Goal: Task Accomplishment & Management: Use online tool/utility

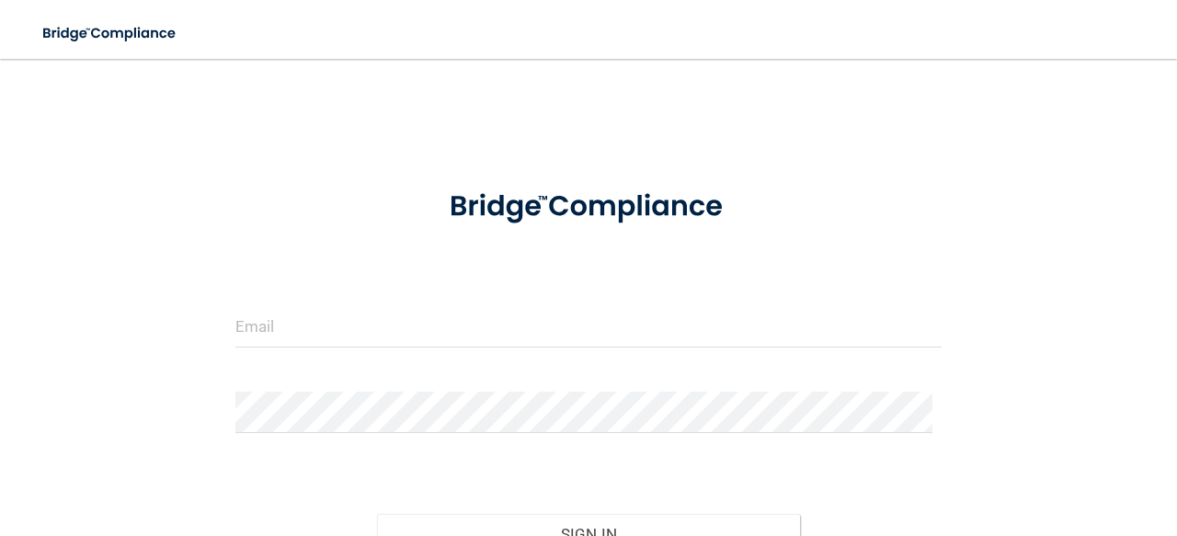
type input "[EMAIL_ADDRESS][DOMAIN_NAME]"
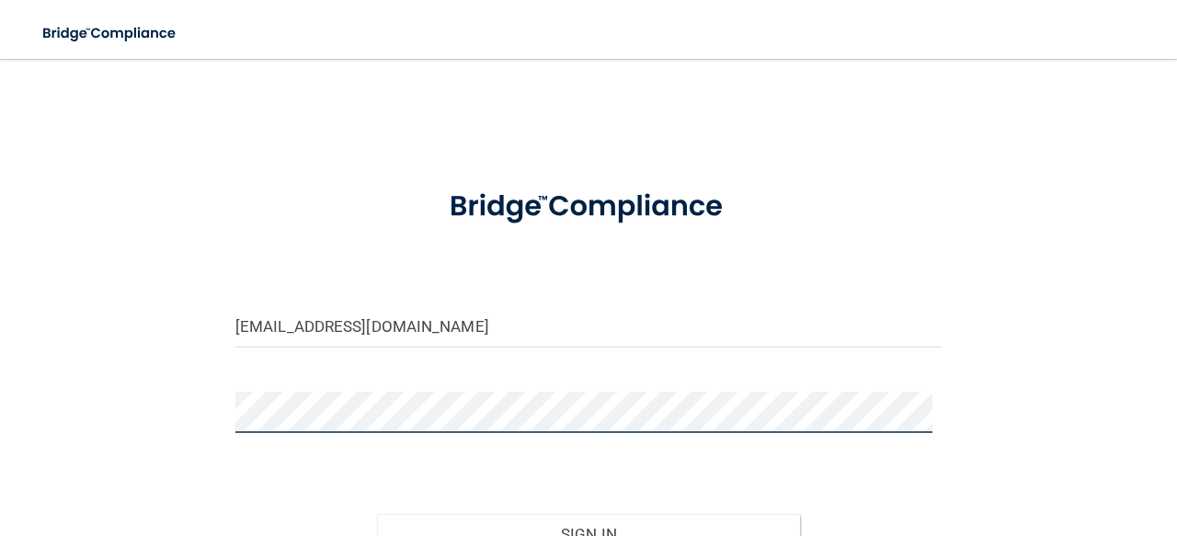
click at [377, 514] on button "Sign In" at bounding box center [589, 534] width 424 height 40
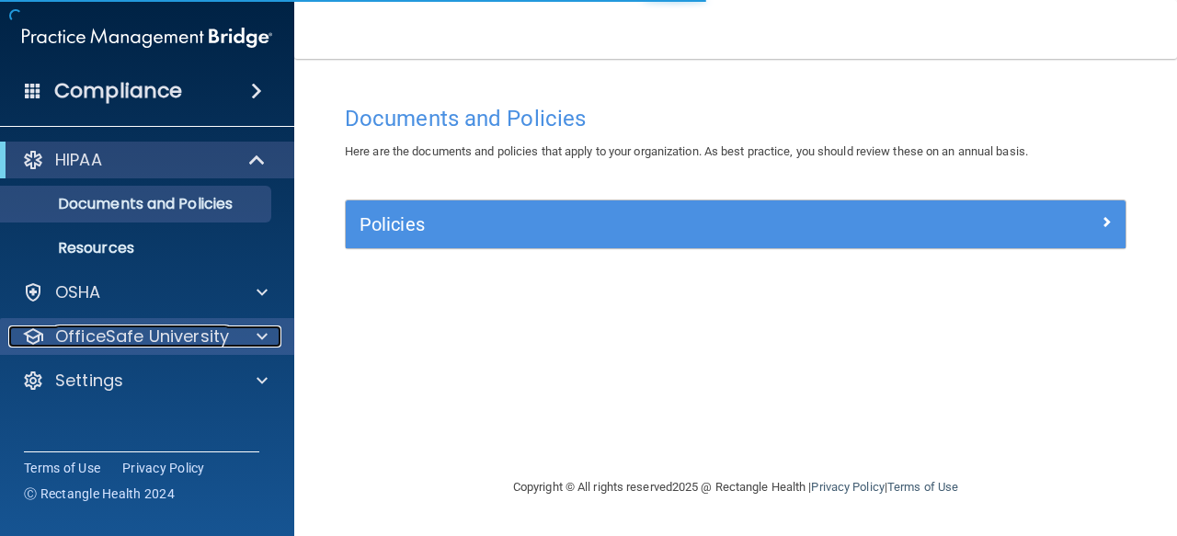
click at [252, 336] on div at bounding box center [259, 336] width 46 height 22
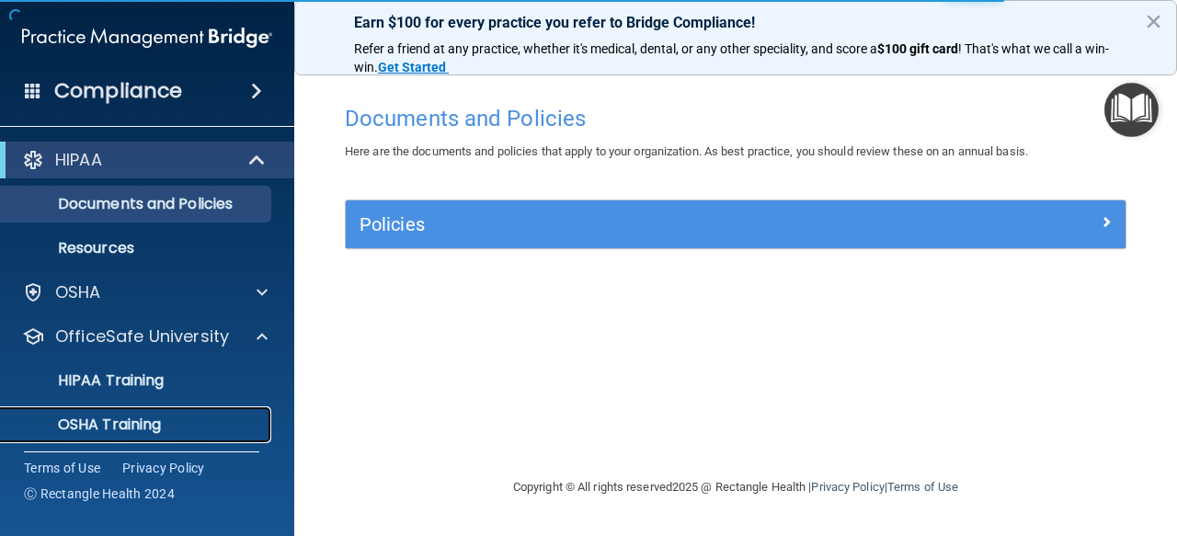
click at [185, 429] on div "OSHA Training" at bounding box center [137, 425] width 251 height 18
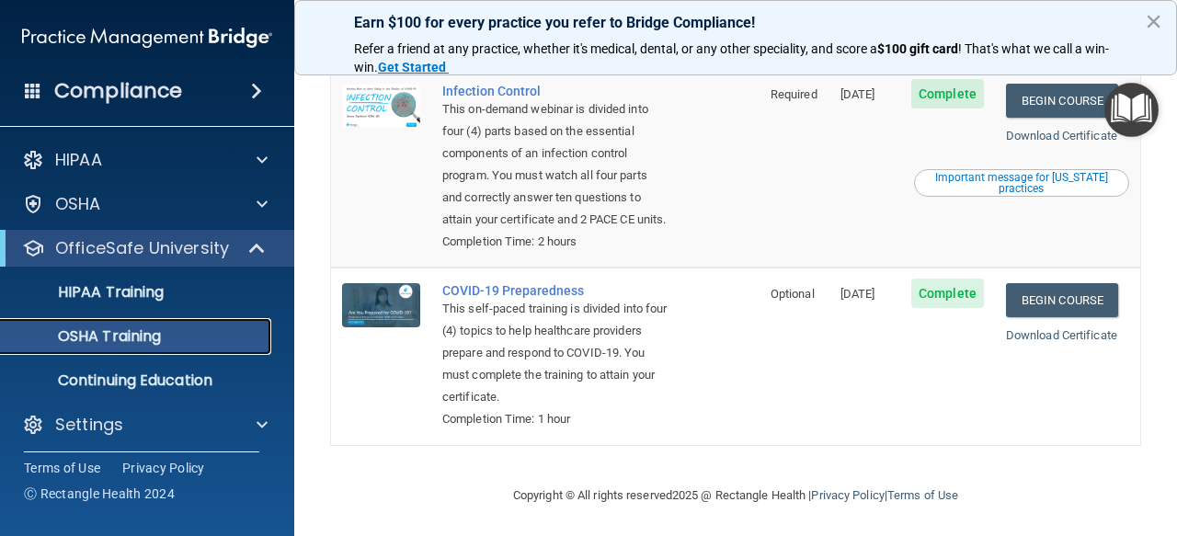
scroll to position [587, 0]
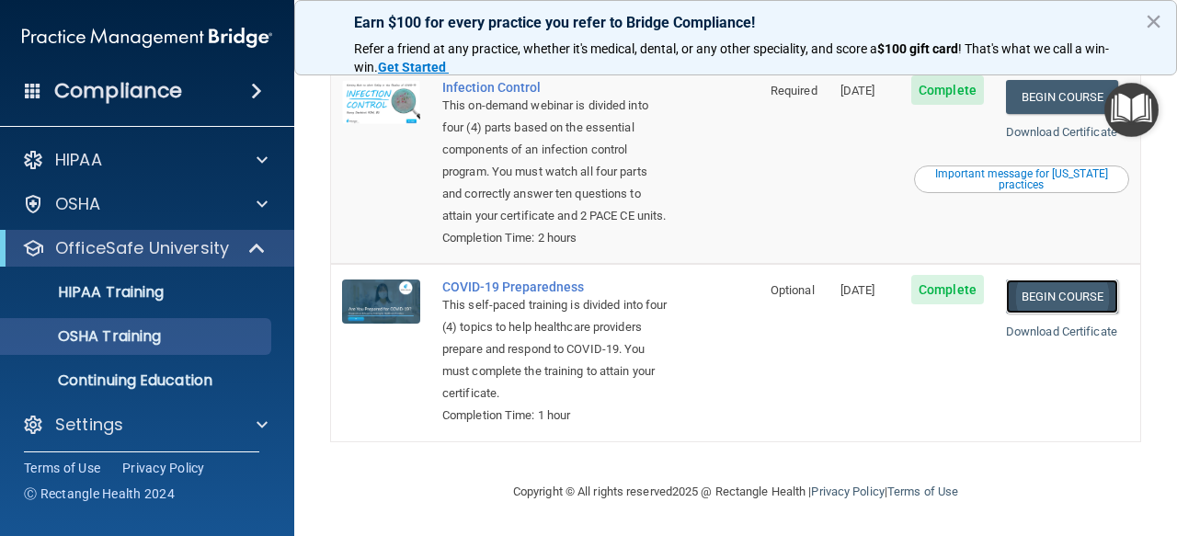
click at [1011, 306] on link "Begin Course" at bounding box center [1062, 297] width 112 height 34
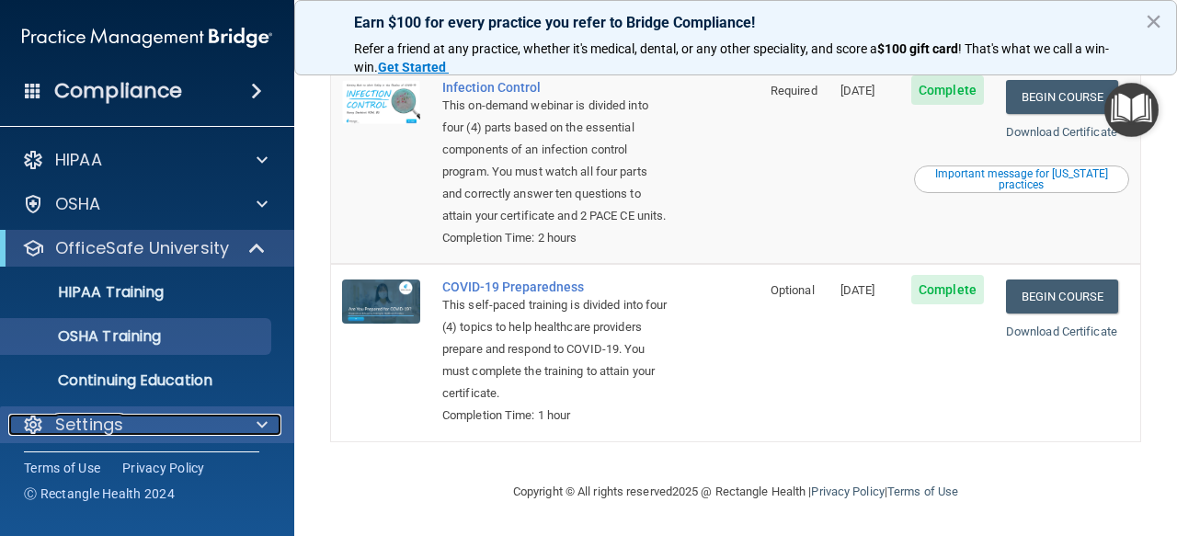
click at [254, 420] on div at bounding box center [259, 425] width 46 height 22
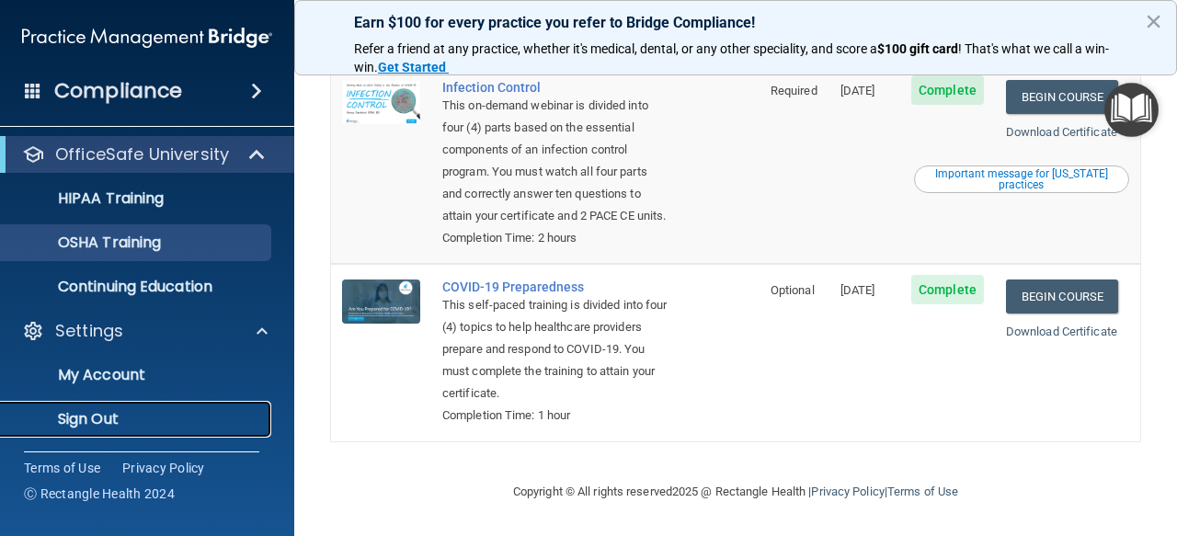
click at [203, 420] on p "Sign Out" at bounding box center [137, 419] width 251 height 18
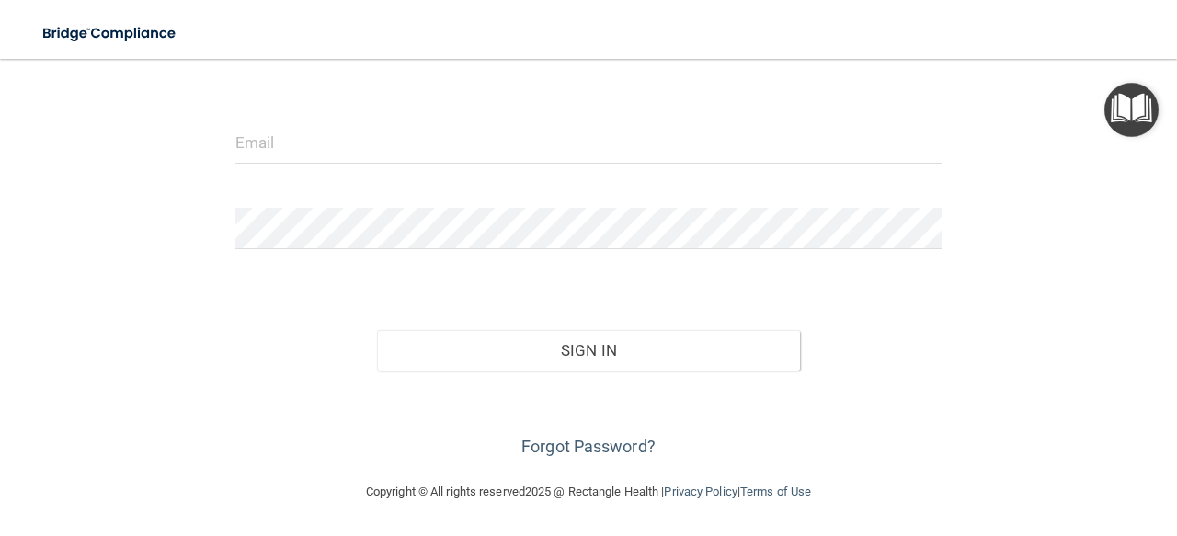
scroll to position [182, 0]
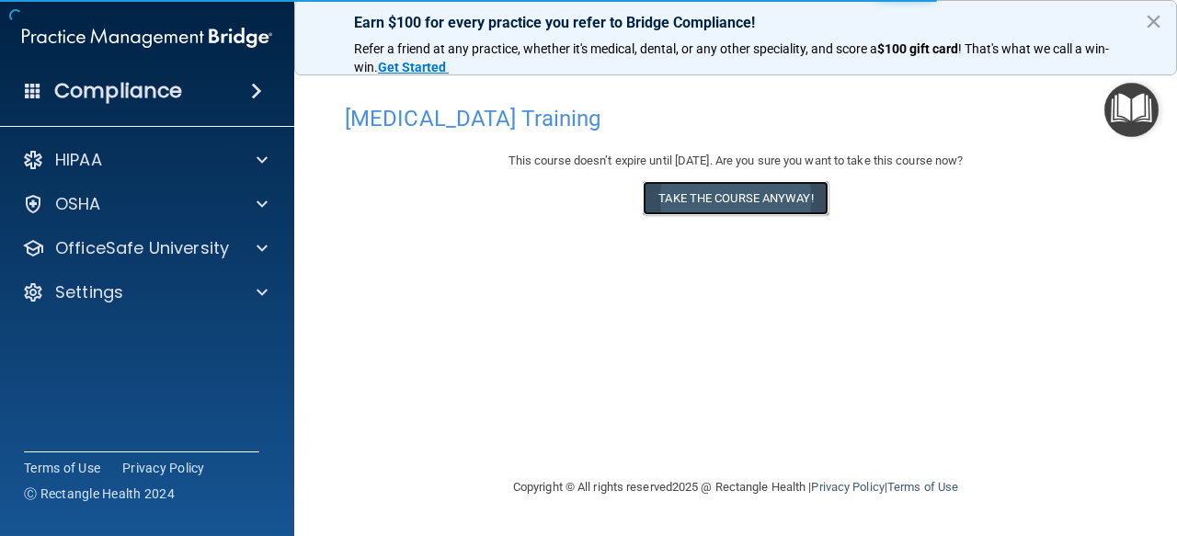
click at [784, 209] on button "Take the course anyway!" at bounding box center [735, 198] width 185 height 34
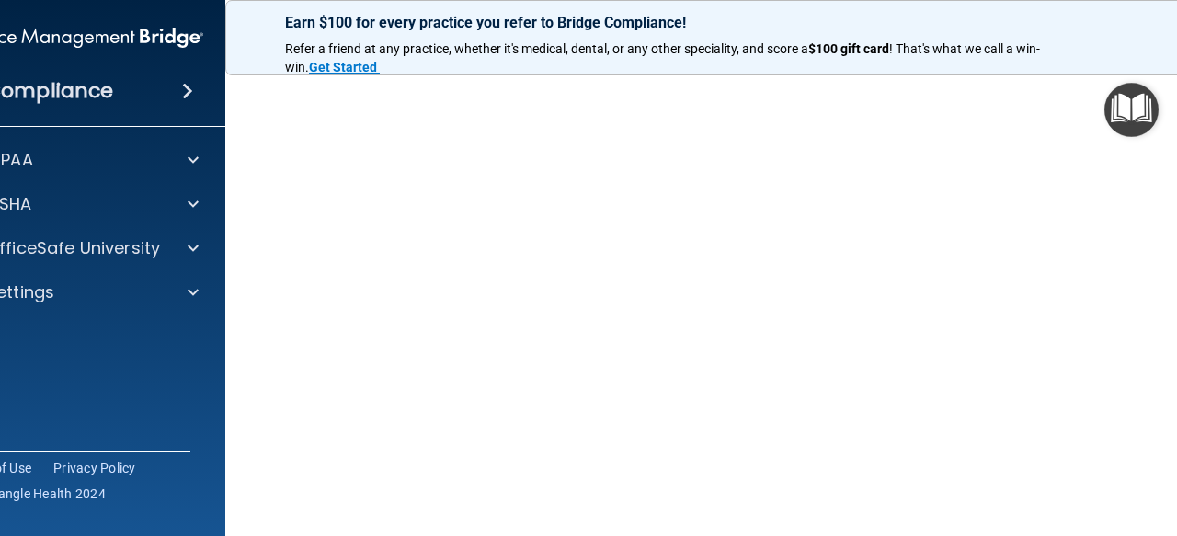
scroll to position [94, 0]
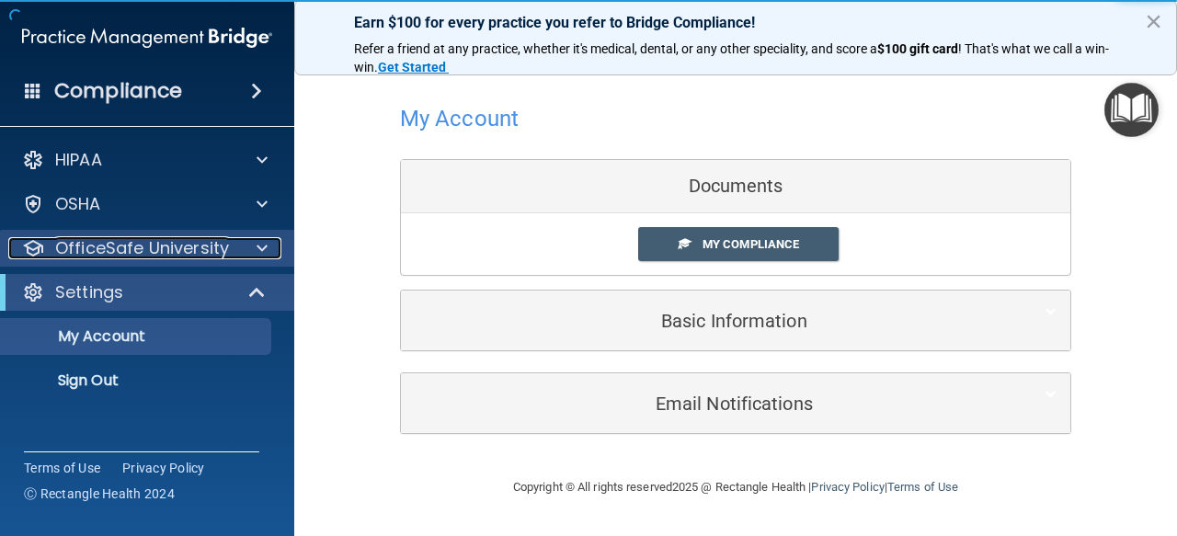
click at [257, 248] on span at bounding box center [262, 248] width 11 height 22
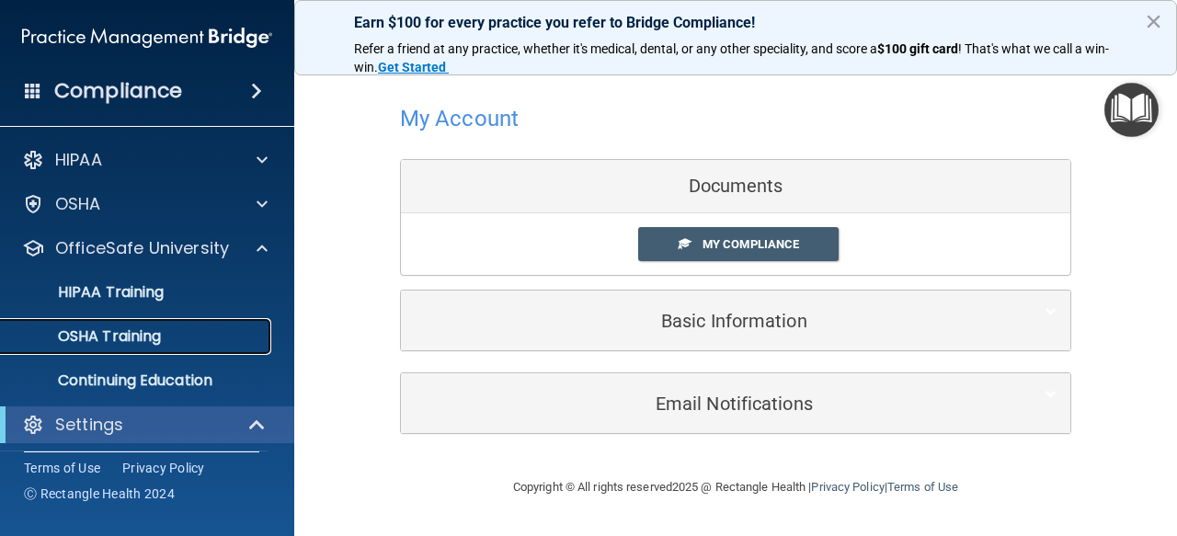
click at [195, 342] on div "OSHA Training" at bounding box center [137, 336] width 251 height 18
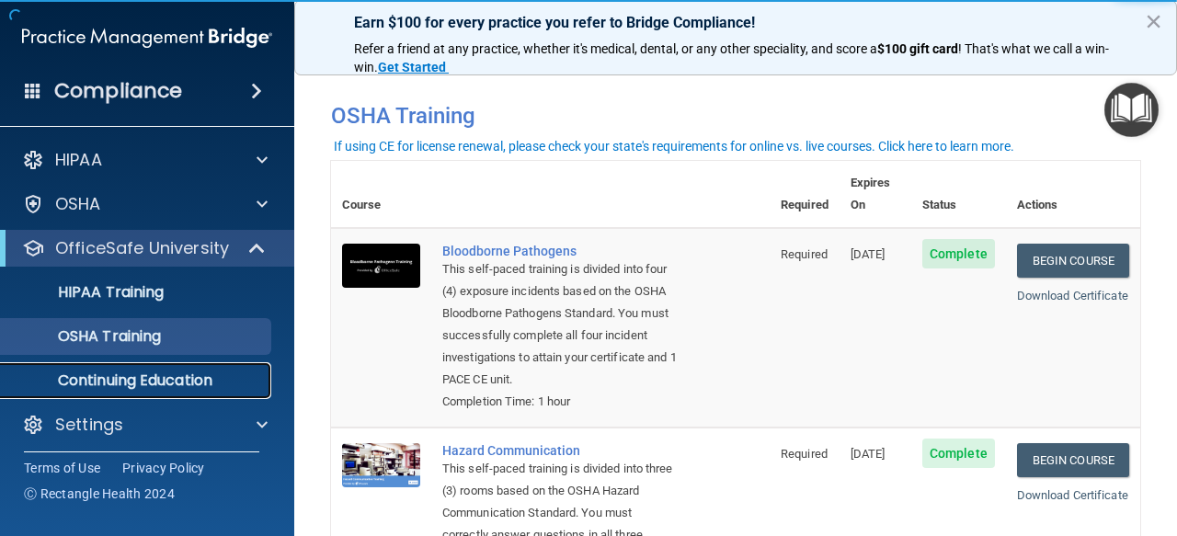
click at [155, 363] on link "Continuing Education" at bounding box center [127, 380] width 290 height 37
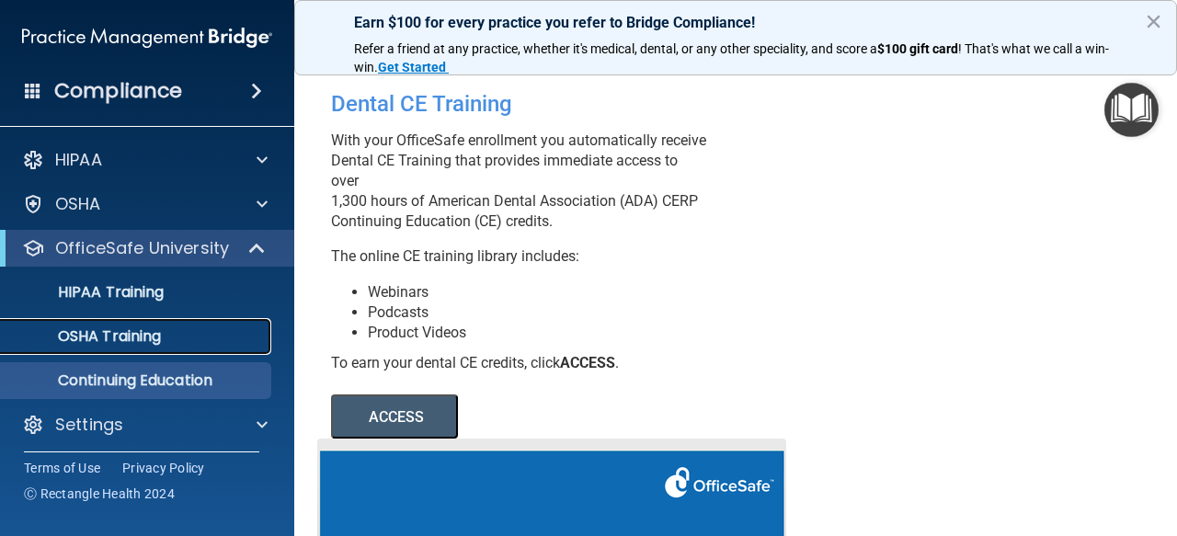
click at [197, 336] on div "OSHA Training" at bounding box center [137, 336] width 251 height 18
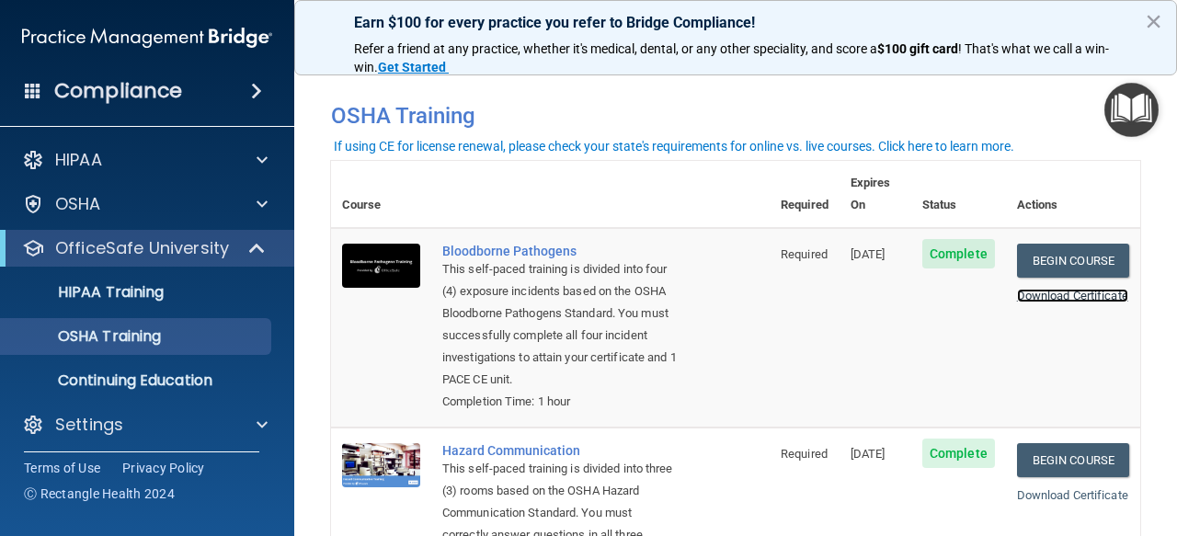
click at [1017, 291] on link "Download Certificate" at bounding box center [1072, 296] width 111 height 14
click at [1041, 507] on div "Download Certificate" at bounding box center [1073, 496] width 112 height 22
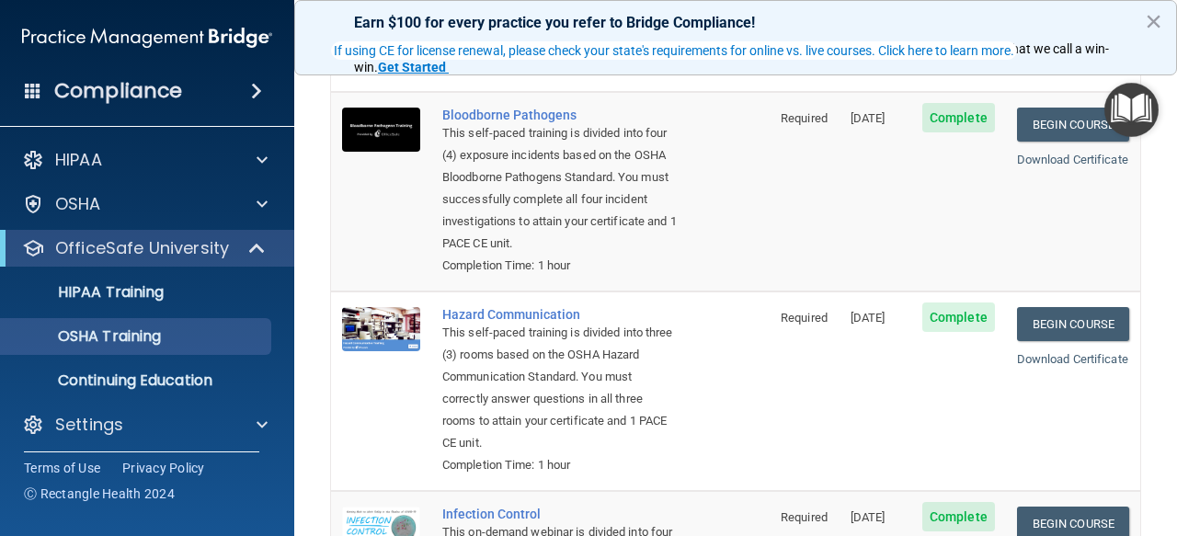
scroll to position [138, 0]
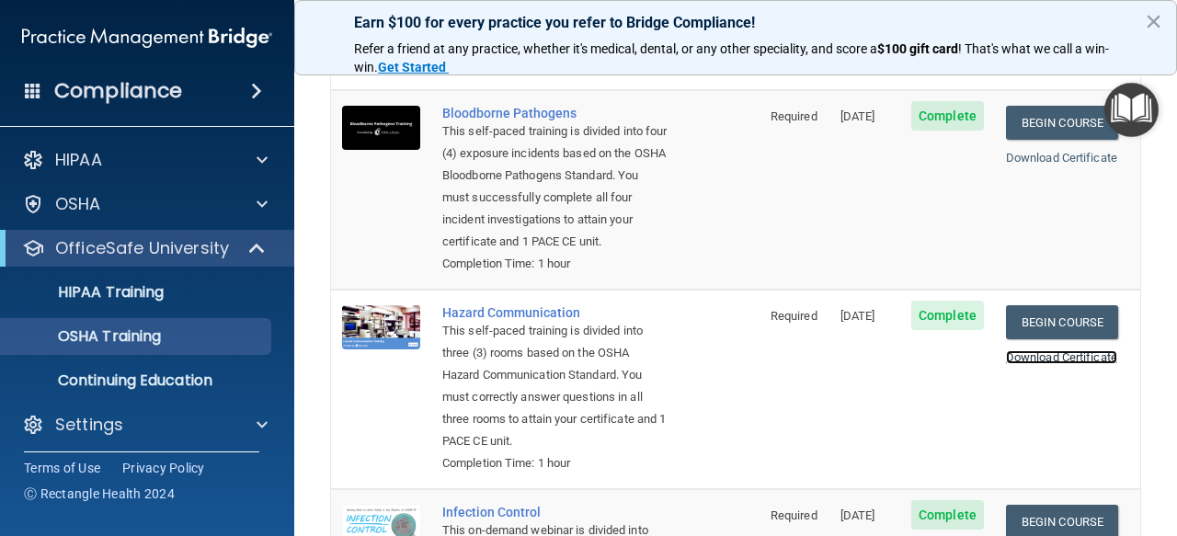
click at [1064, 357] on link "Download Certificate" at bounding box center [1061, 357] width 111 height 14
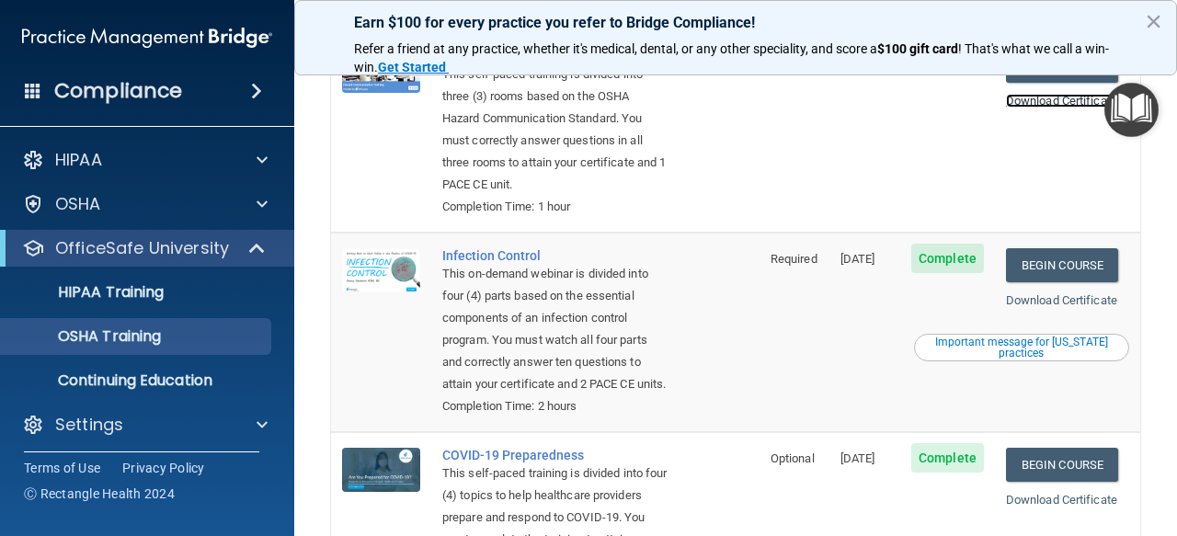
scroll to position [395, 0]
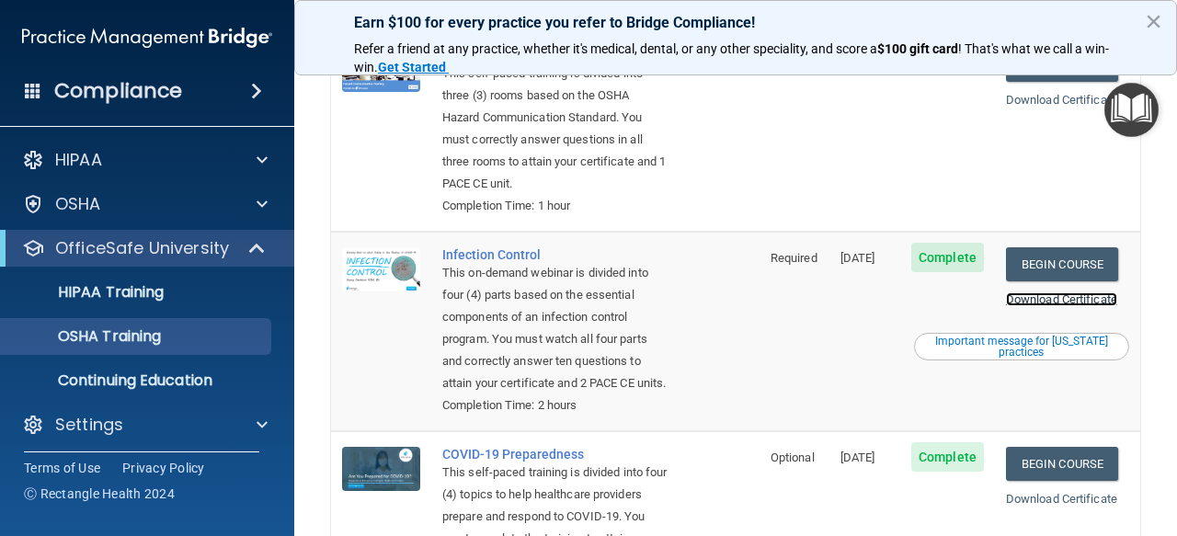
click at [1072, 300] on link "Download Certificate" at bounding box center [1061, 299] width 111 height 14
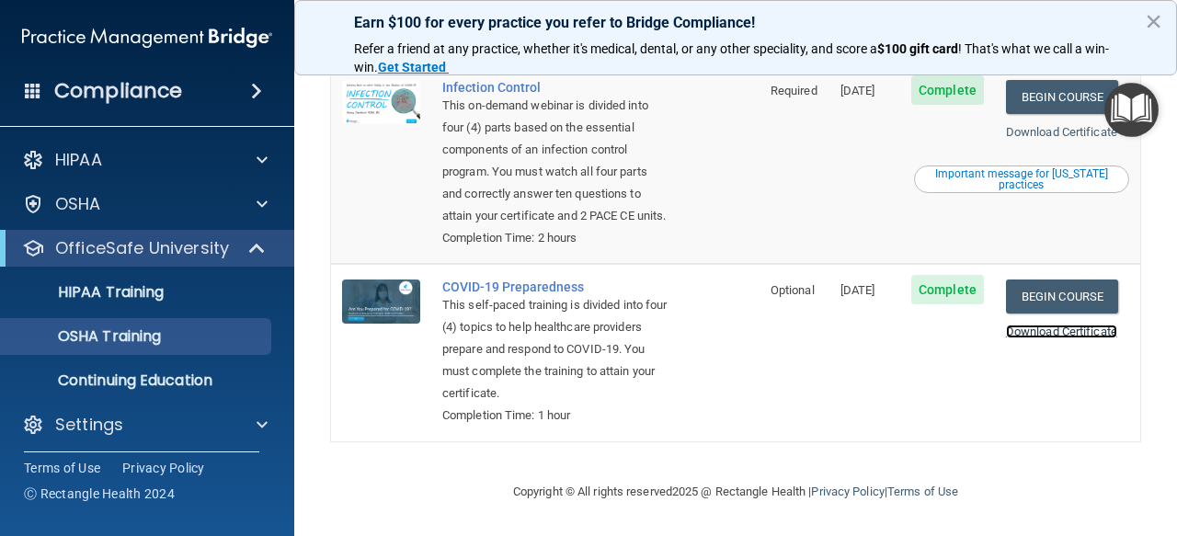
click at [1018, 328] on link "Download Certificate" at bounding box center [1061, 332] width 111 height 14
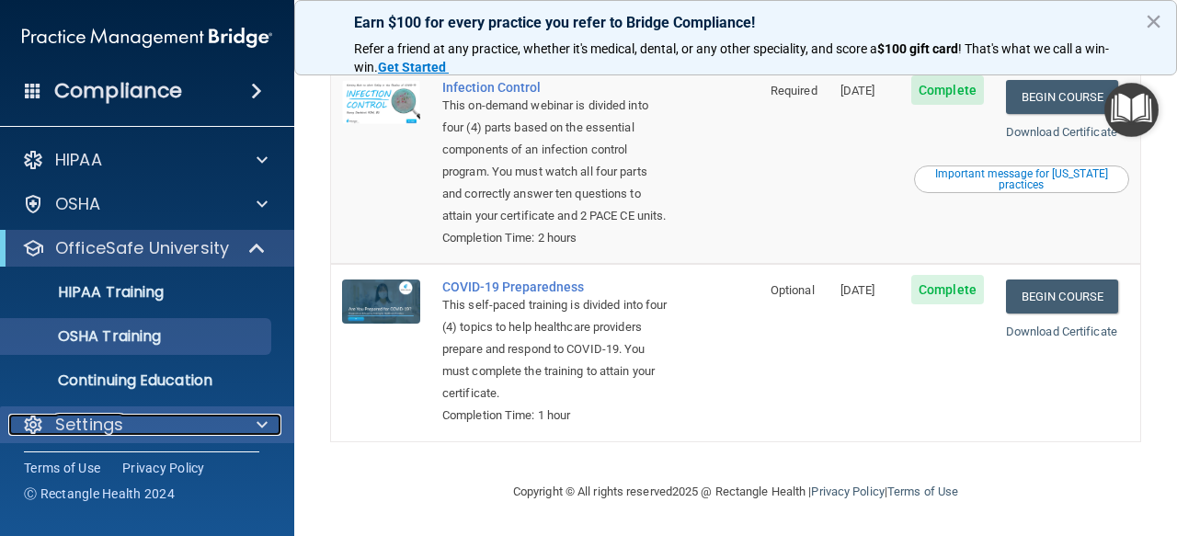
click at [228, 422] on div "Settings" at bounding box center [122, 425] width 228 height 22
click at [251, 426] on div at bounding box center [259, 425] width 46 height 22
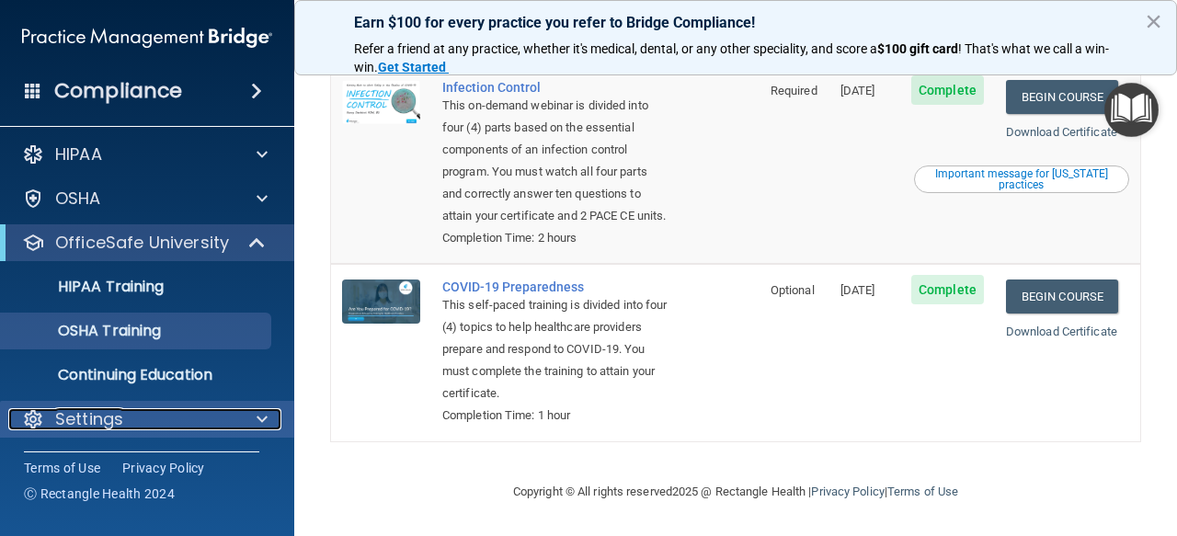
click at [251, 411] on div at bounding box center [259, 419] width 46 height 22
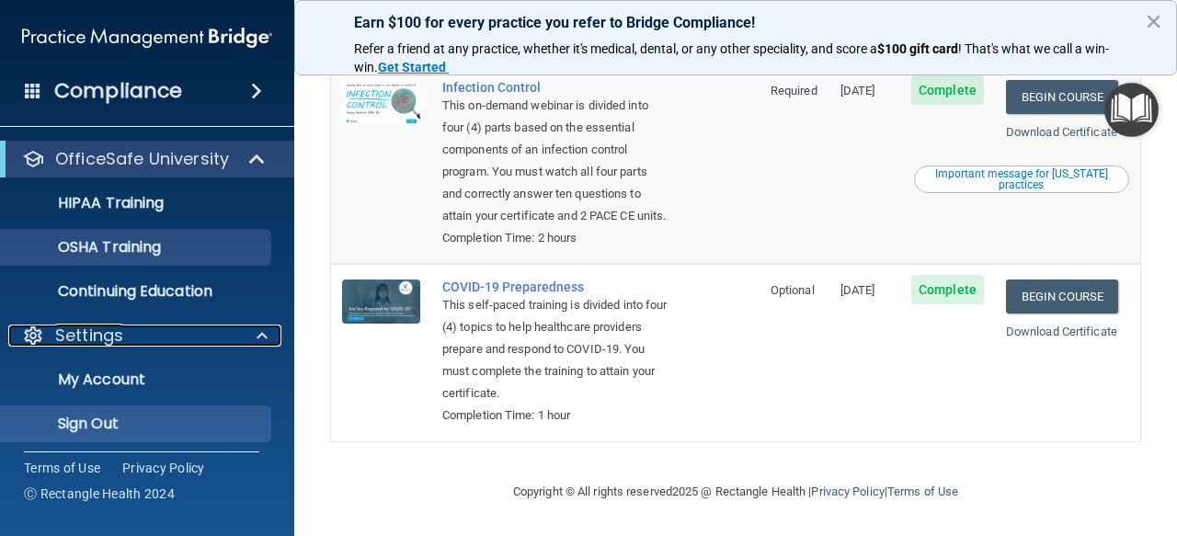
scroll to position [93, 0]
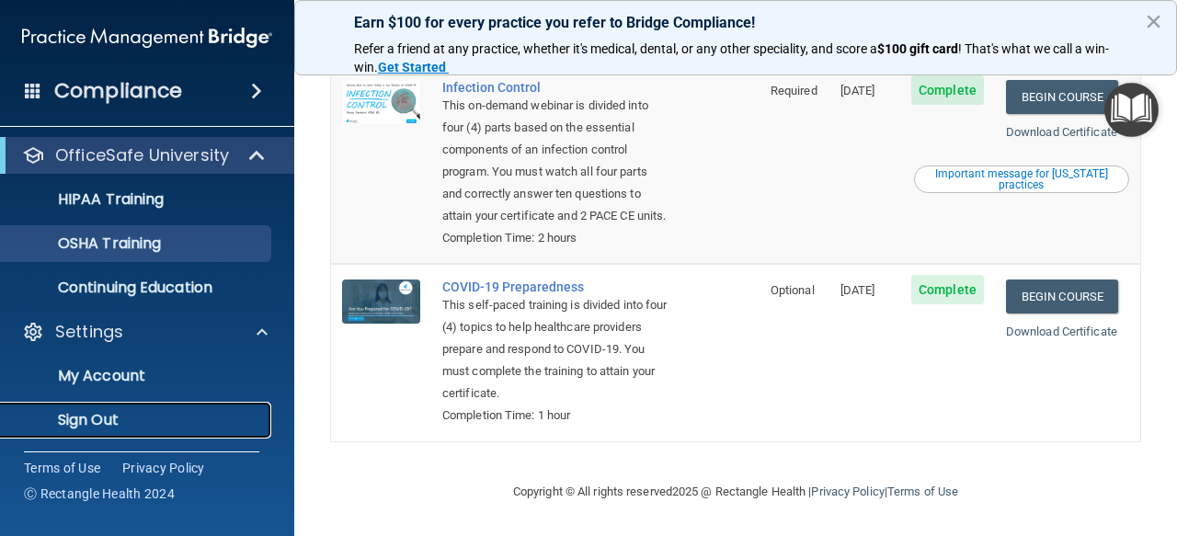
click at [177, 418] on p "Sign Out" at bounding box center [137, 420] width 251 height 18
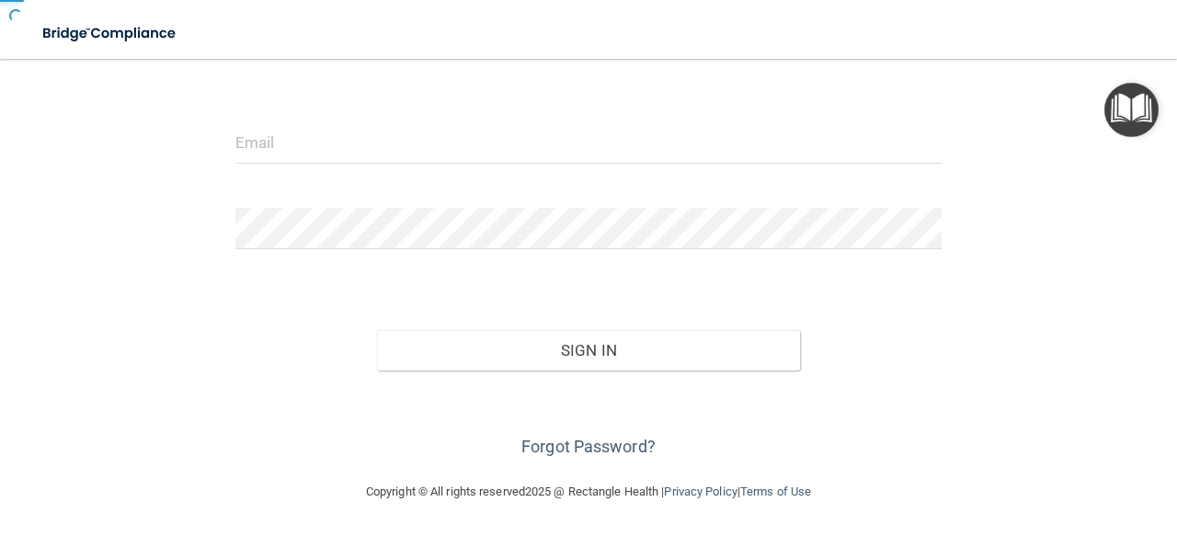
scroll to position [182, 0]
